Goal: Task Accomplishment & Management: Complete application form

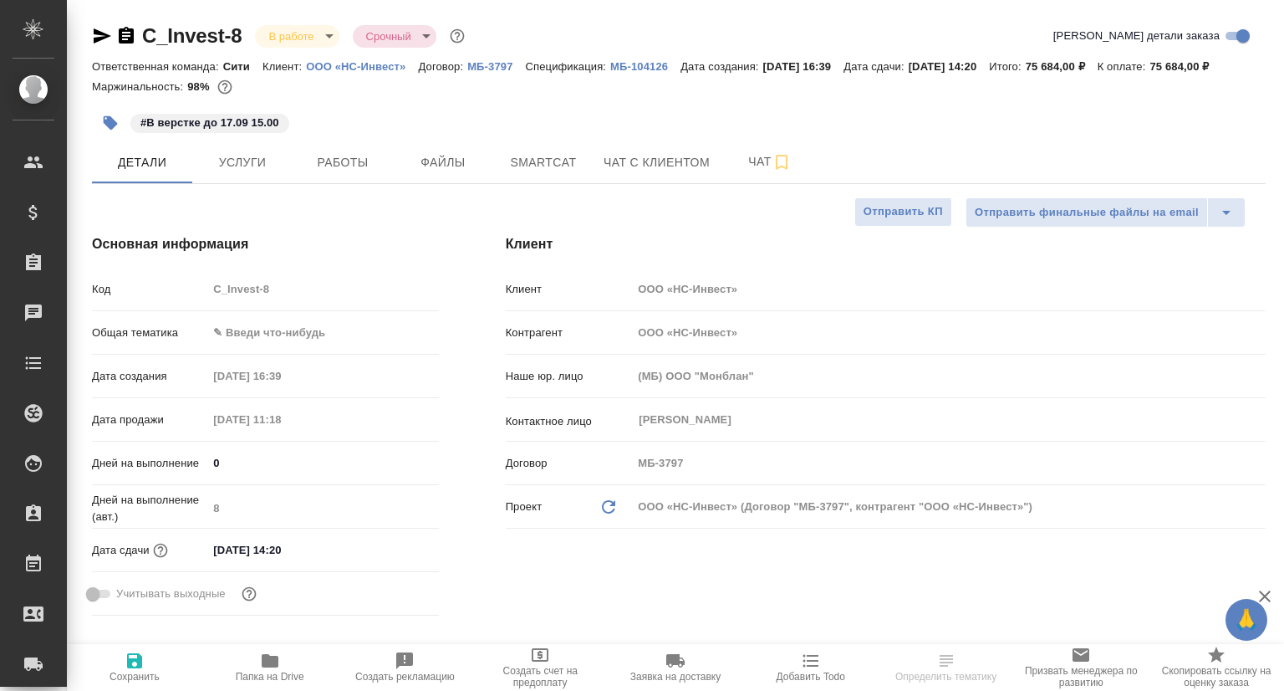
select select "RU"
type input "[PERSON_NAME]"
type input "Юридический"
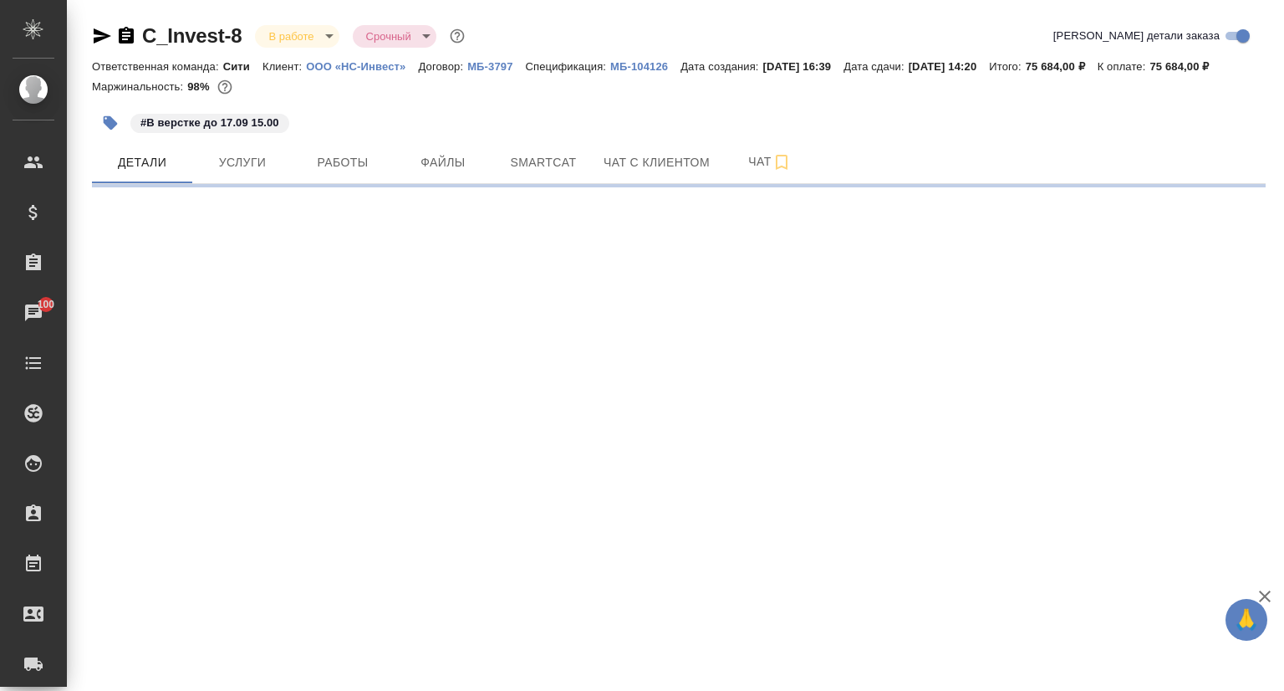
select select "RU"
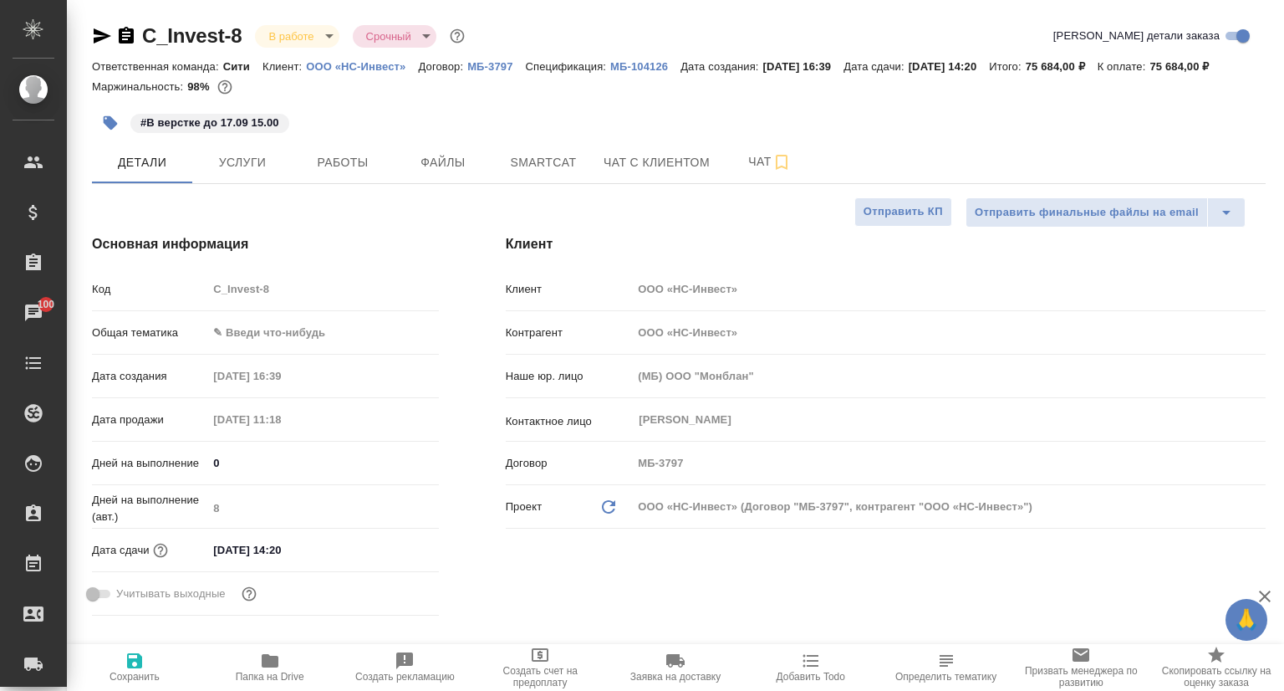
type textarea "x"
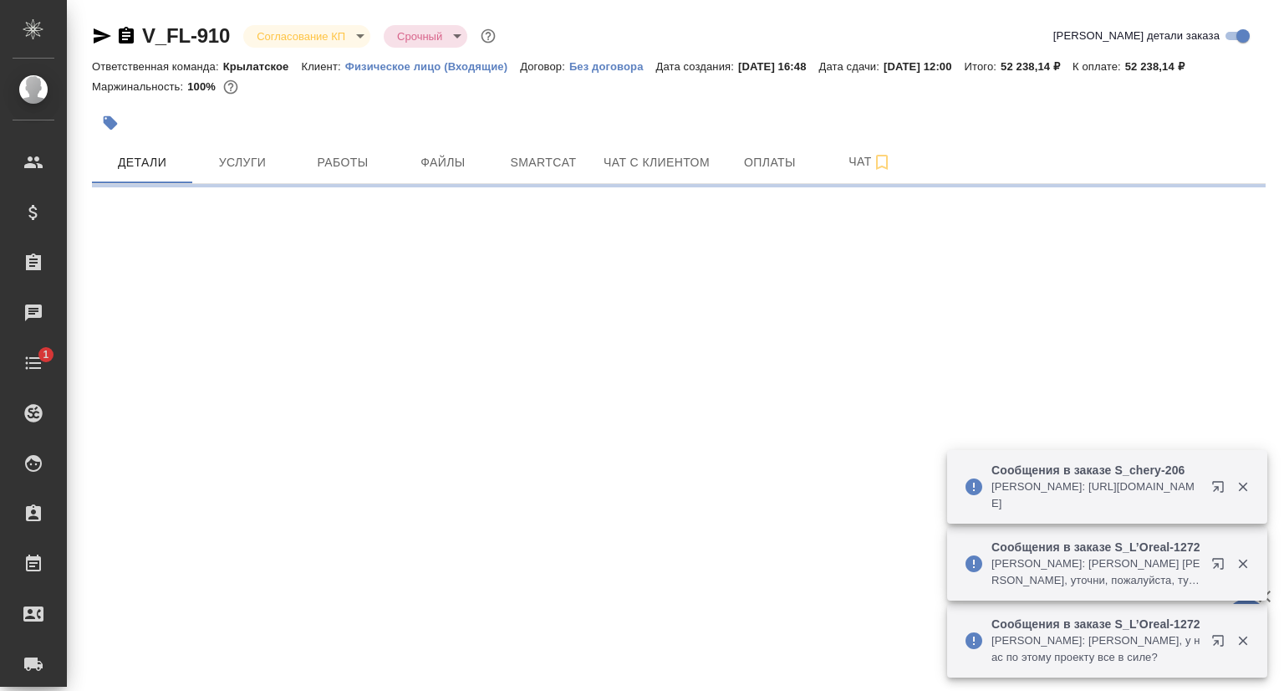
select select "RU"
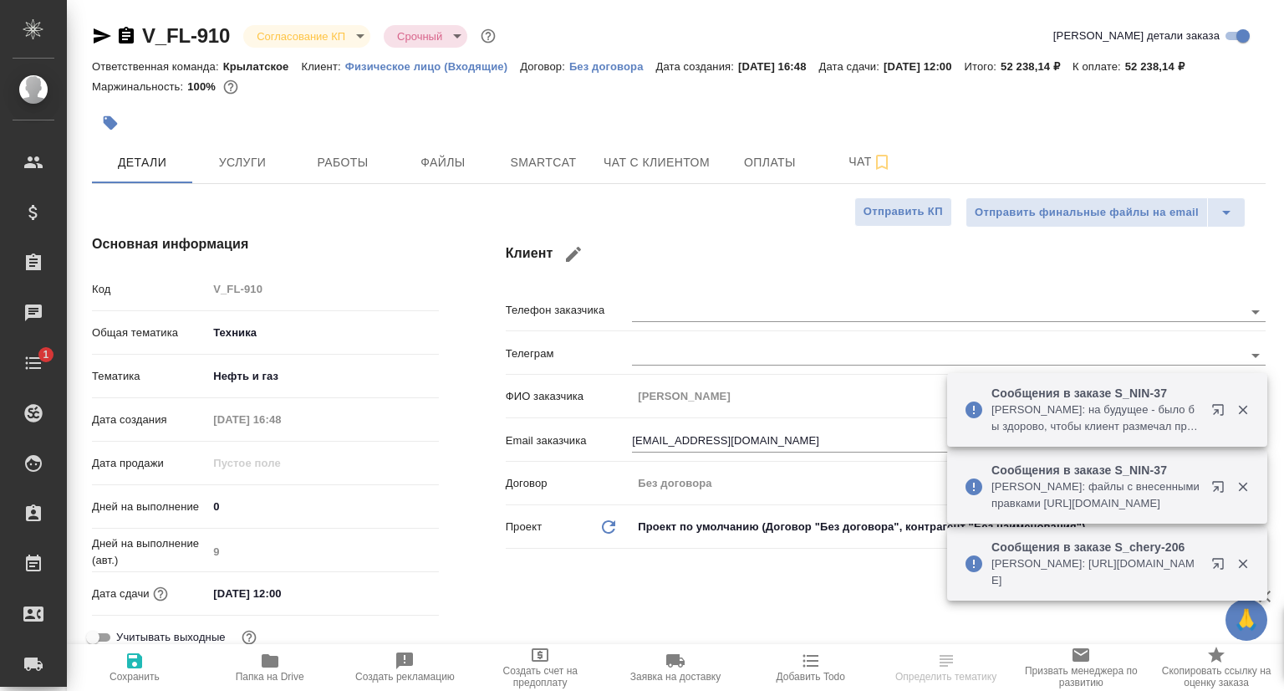
type textarea "x"
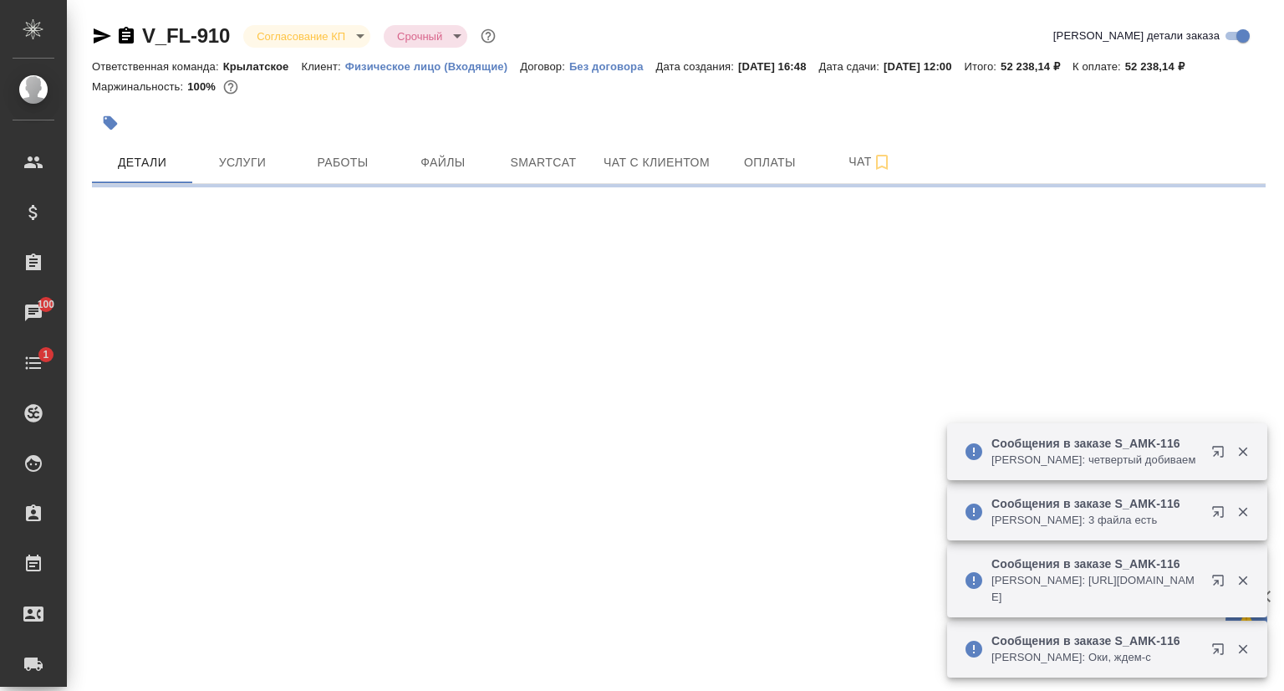
select select "RU"
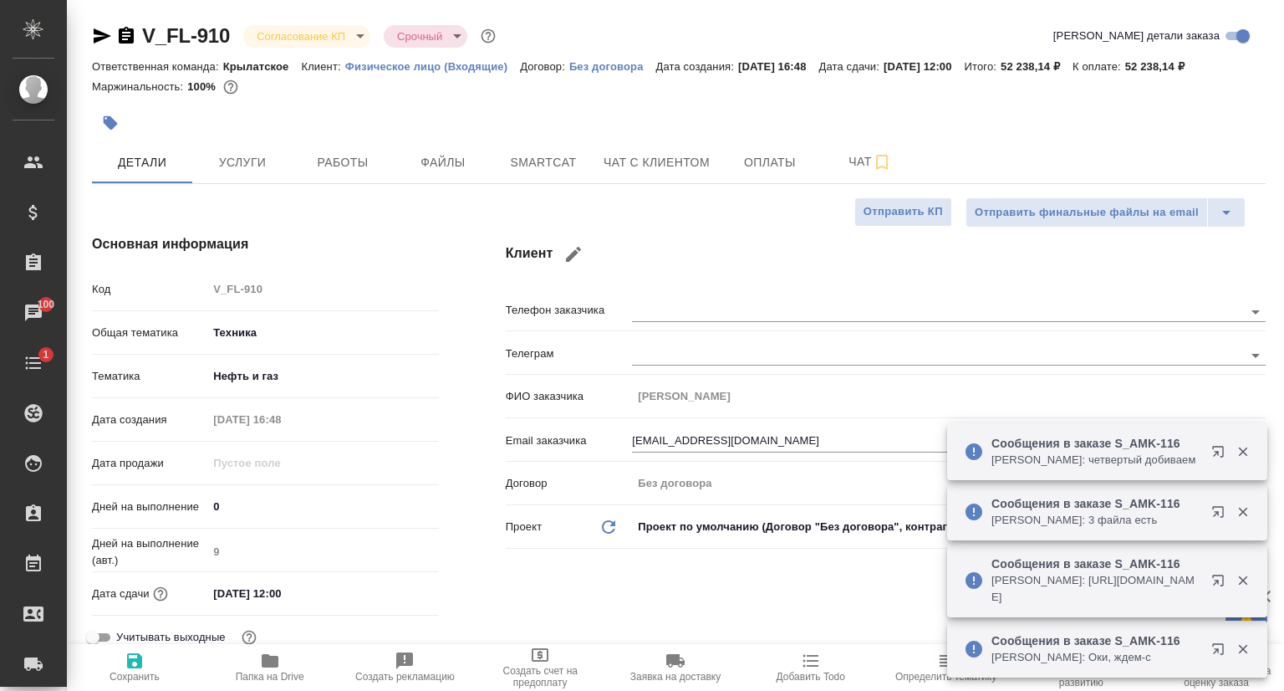
type textarea "x"
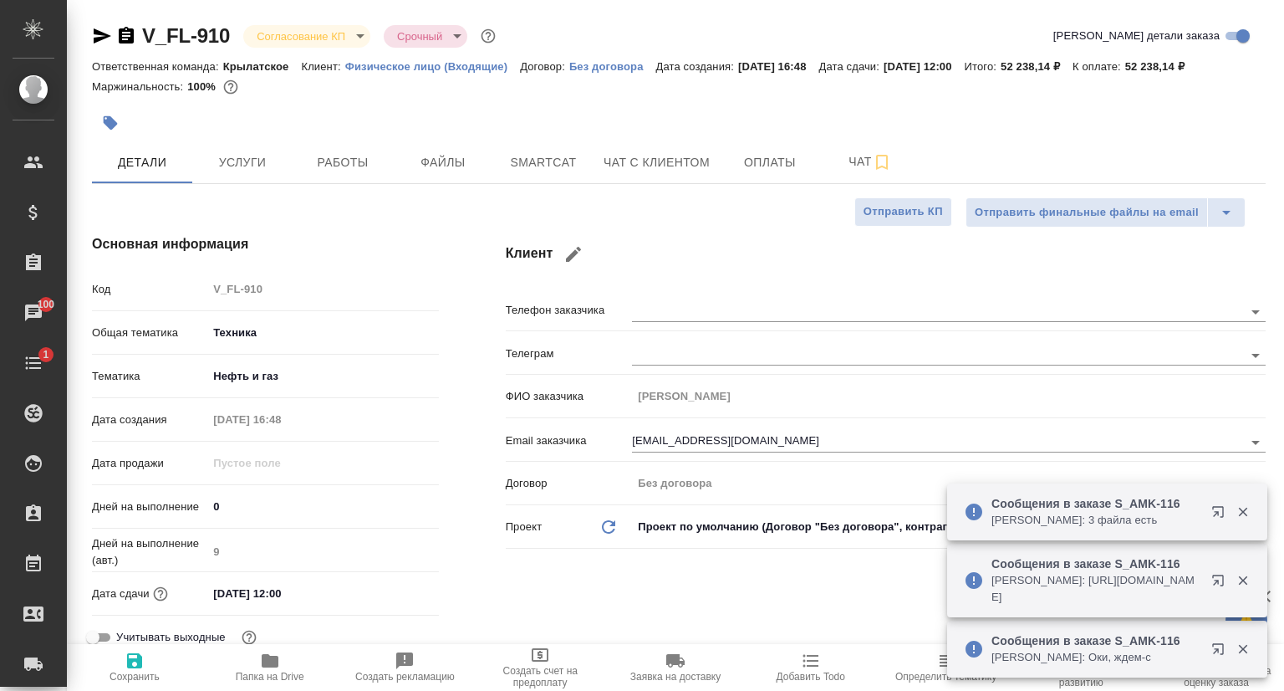
type textarea "x"
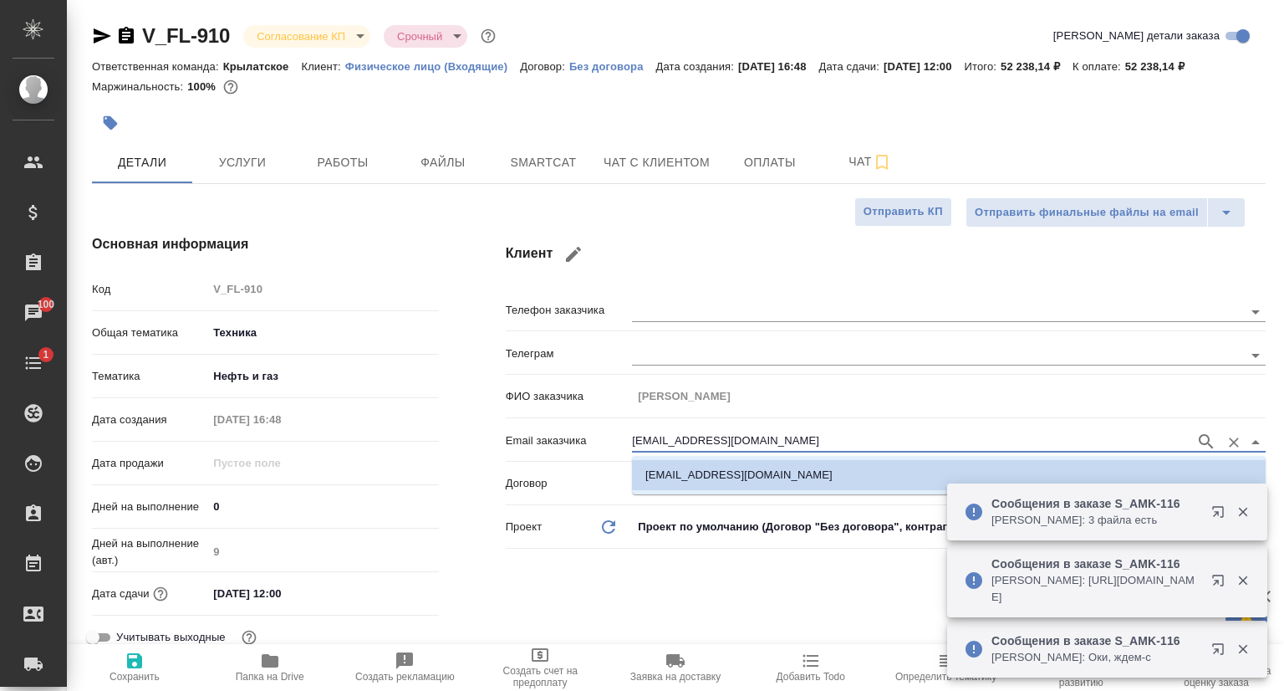
drag, startPoint x: 771, startPoint y: 446, endPoint x: 615, endPoint y: 443, distance: 156.4
click at [615, 443] on div "Email заказчика [EMAIL_ADDRESS][DOMAIN_NAME]" at bounding box center [886, 439] width 760 height 29
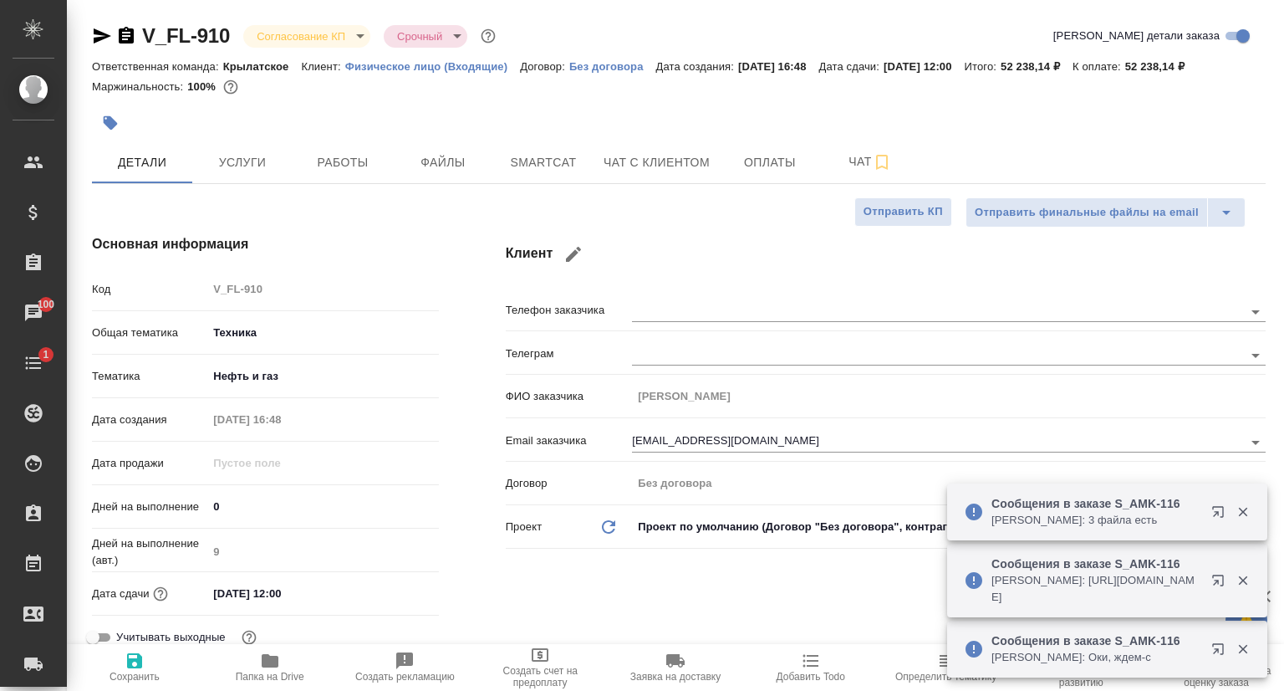
type textarea "x"
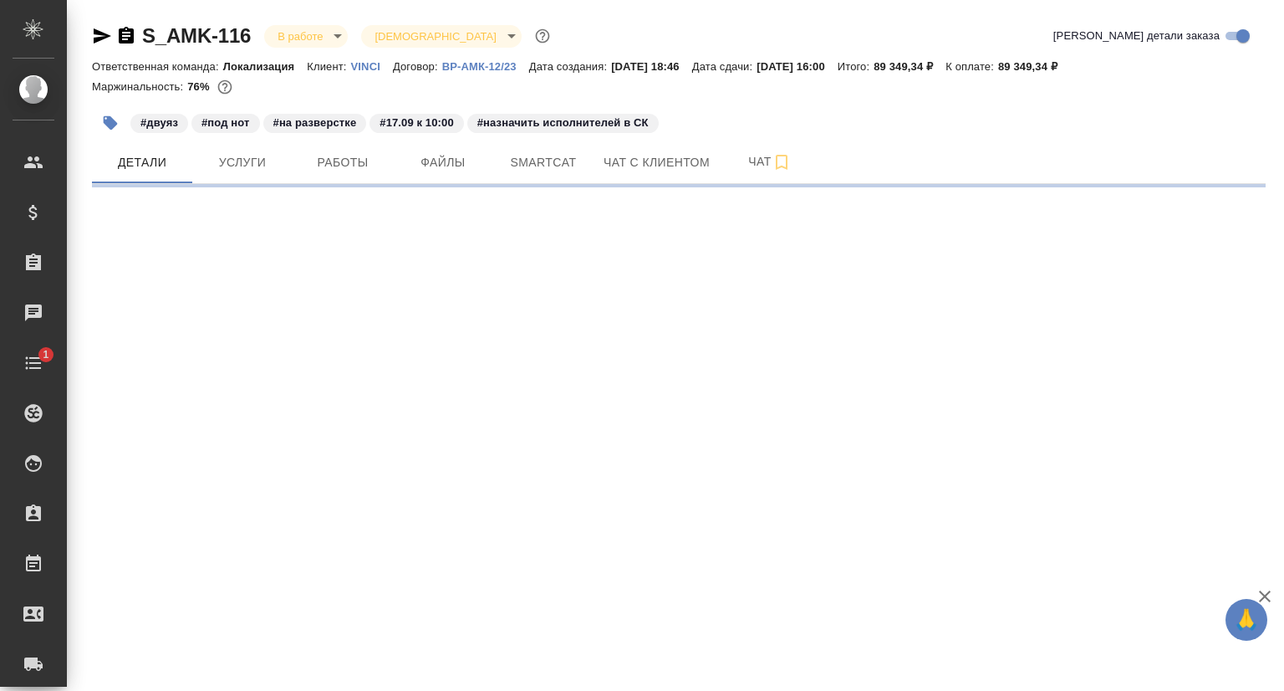
select select "RU"
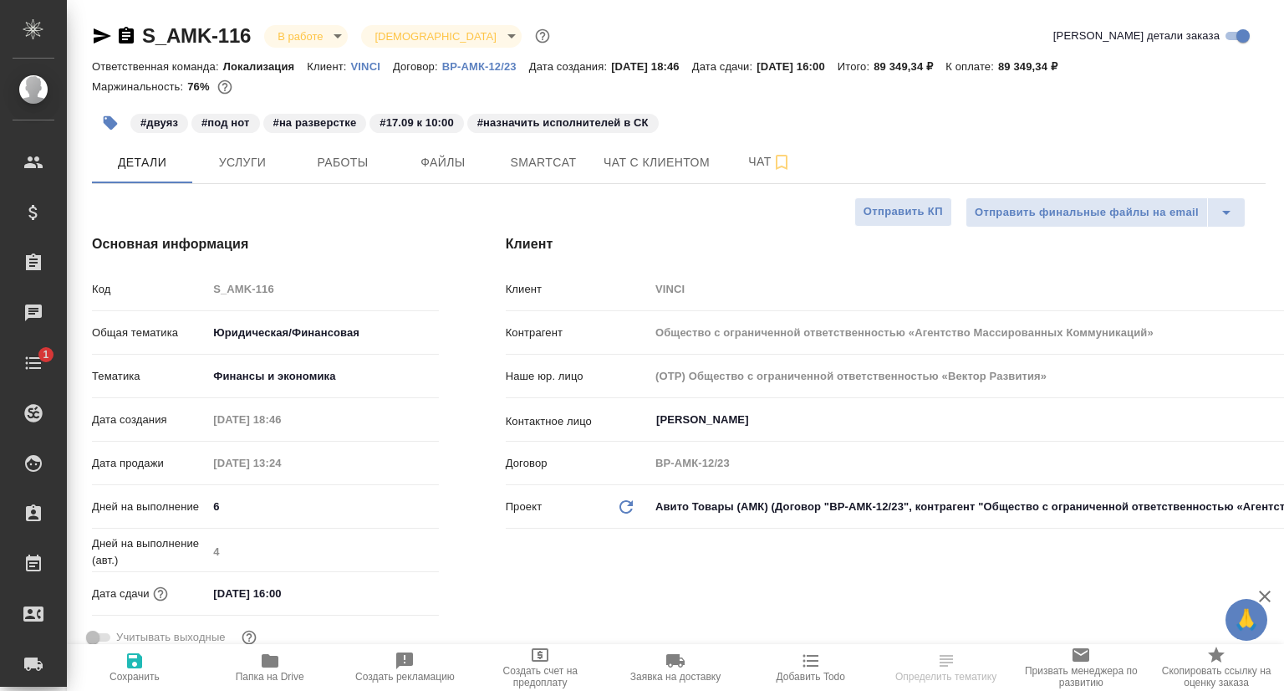
type textarea "x"
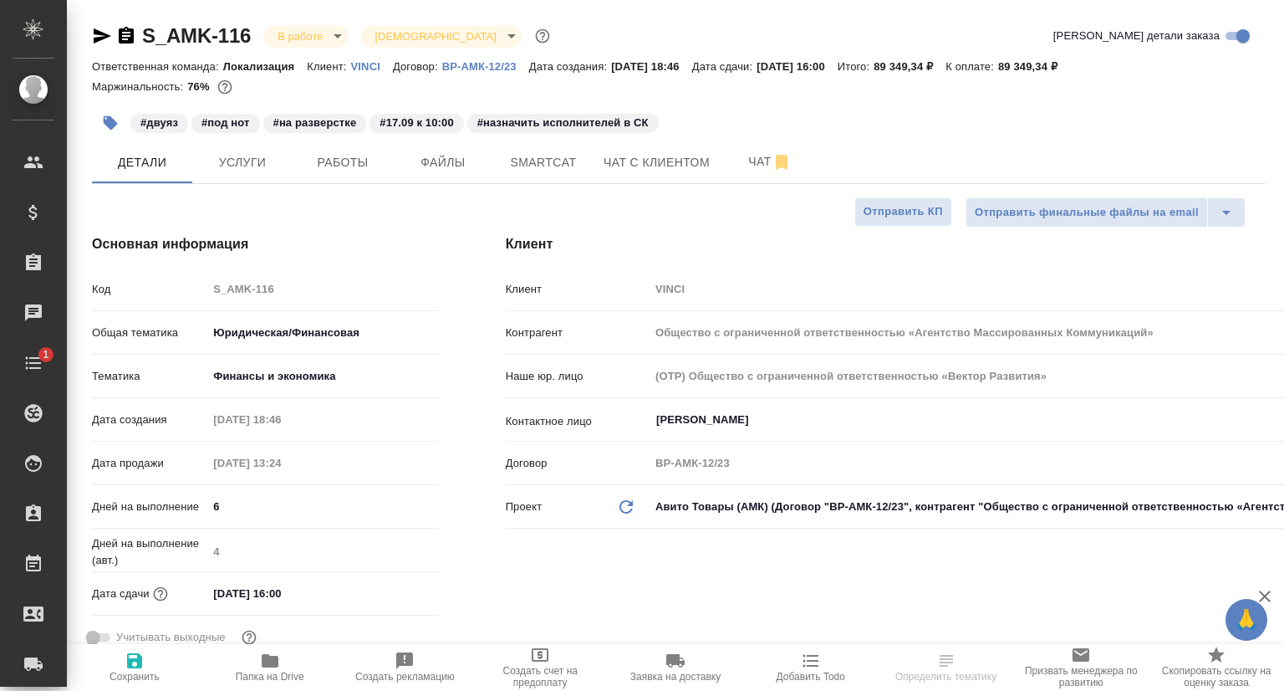
type textarea "x"
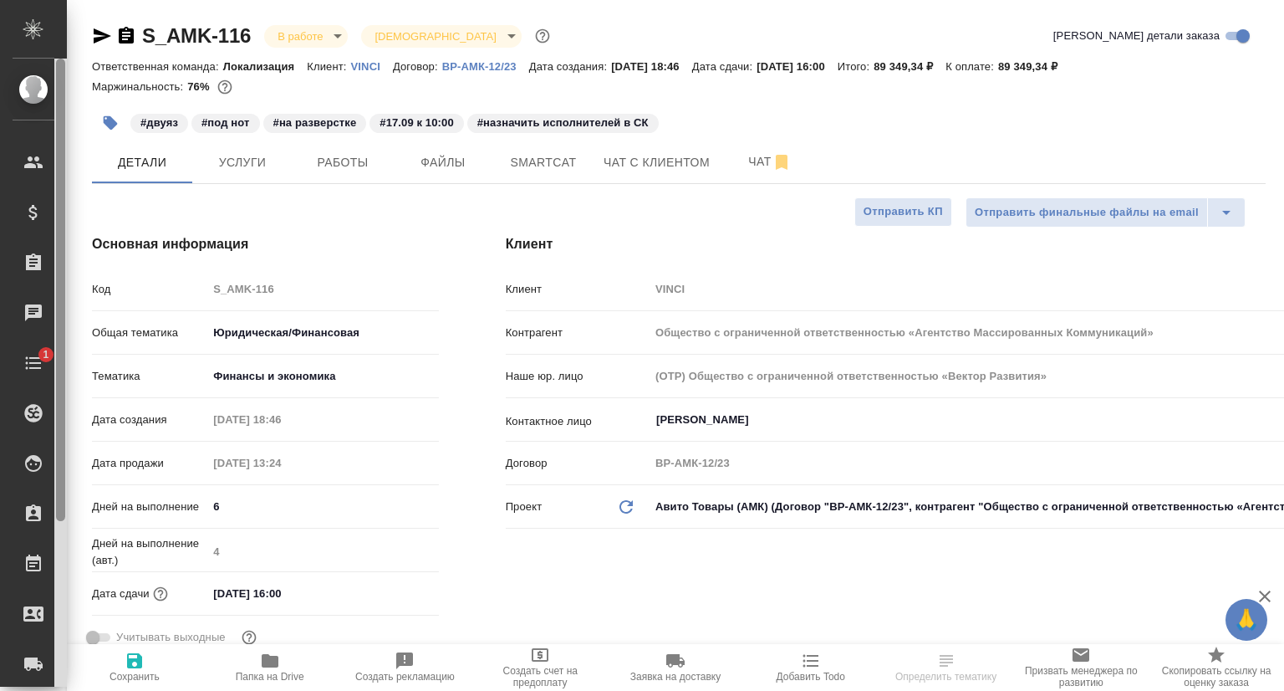
type textarea "x"
